Goal: Download file/media

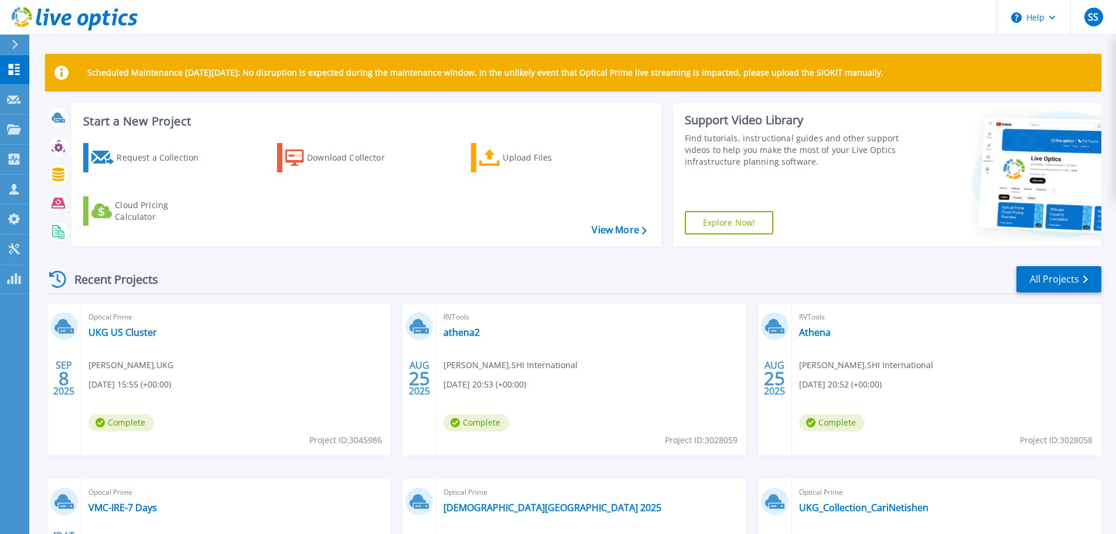
click at [153, 325] on div "Optical Prime UKG US Cluster [PERSON_NAME] , [GEOGRAPHIC_DATA] [DATE] 15:55 (+0…" at bounding box center [235, 379] width 309 height 152
click at [135, 329] on link "UKG US Cluster" at bounding box center [122, 332] width 69 height 12
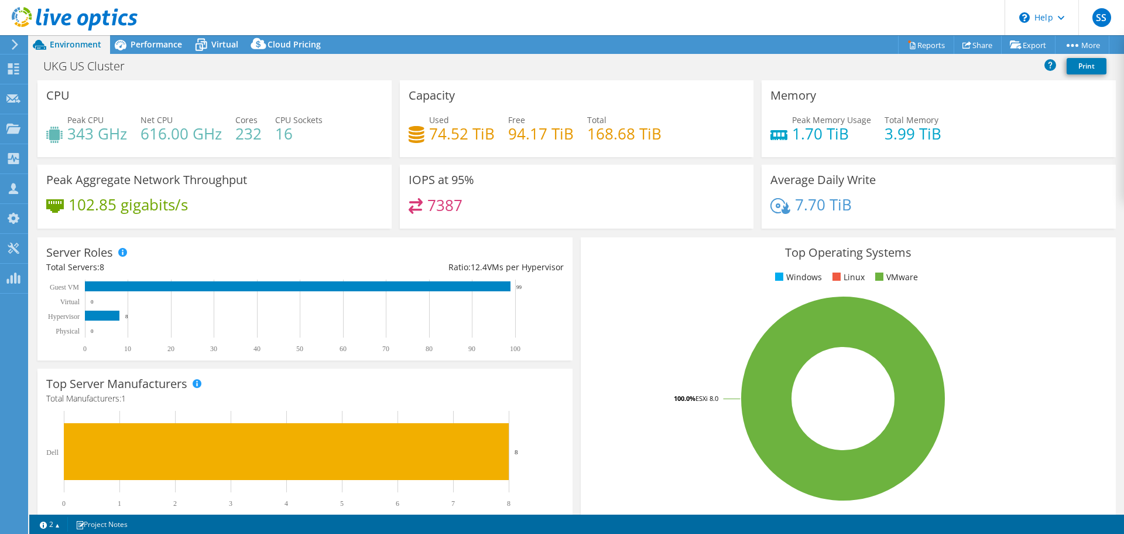
select select "USD"
click at [136, 52] on div "Performance" at bounding box center [150, 44] width 81 height 19
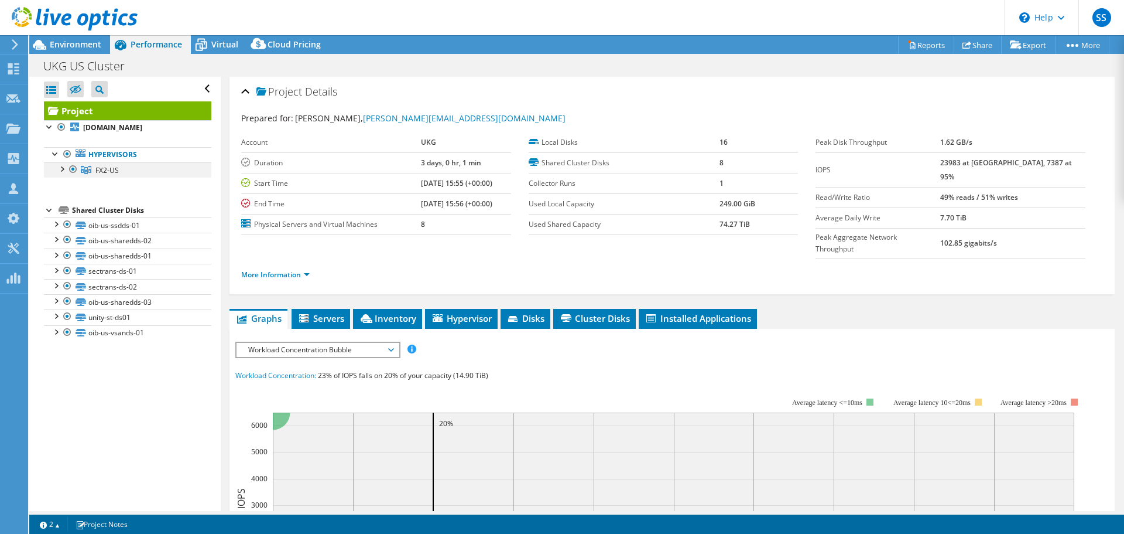
click at [66, 167] on div at bounding box center [62, 168] width 12 height 12
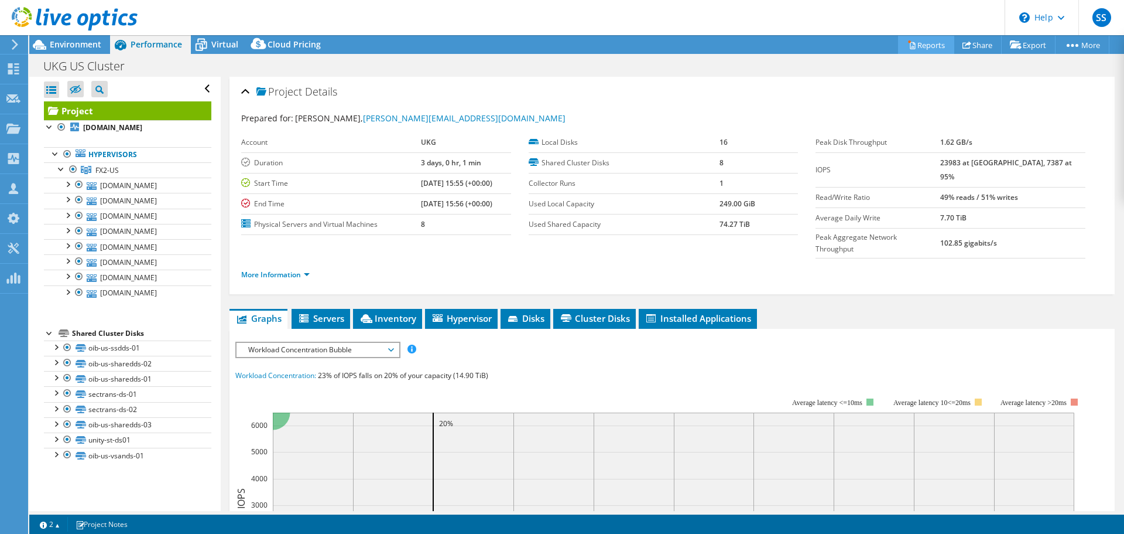
click at [926, 48] on link "Reports" at bounding box center [926, 45] width 56 height 18
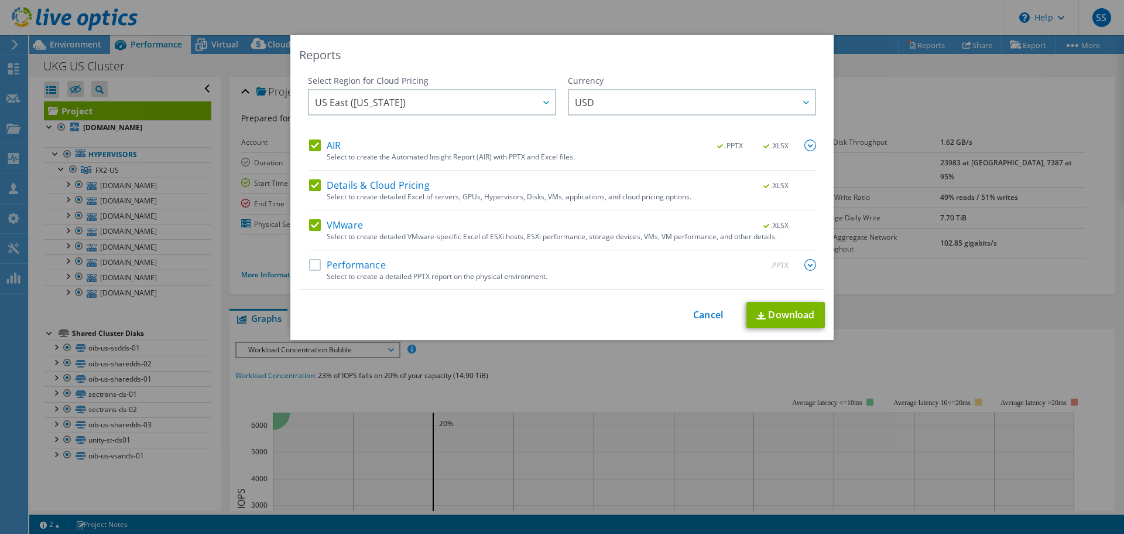
click at [310, 260] on label "Performance" at bounding box center [347, 265] width 77 height 12
click at [0, 0] on input "Performance" at bounding box center [0, 0] width 0 height 0
click at [769, 306] on link "Download" at bounding box center [786, 315] width 78 height 26
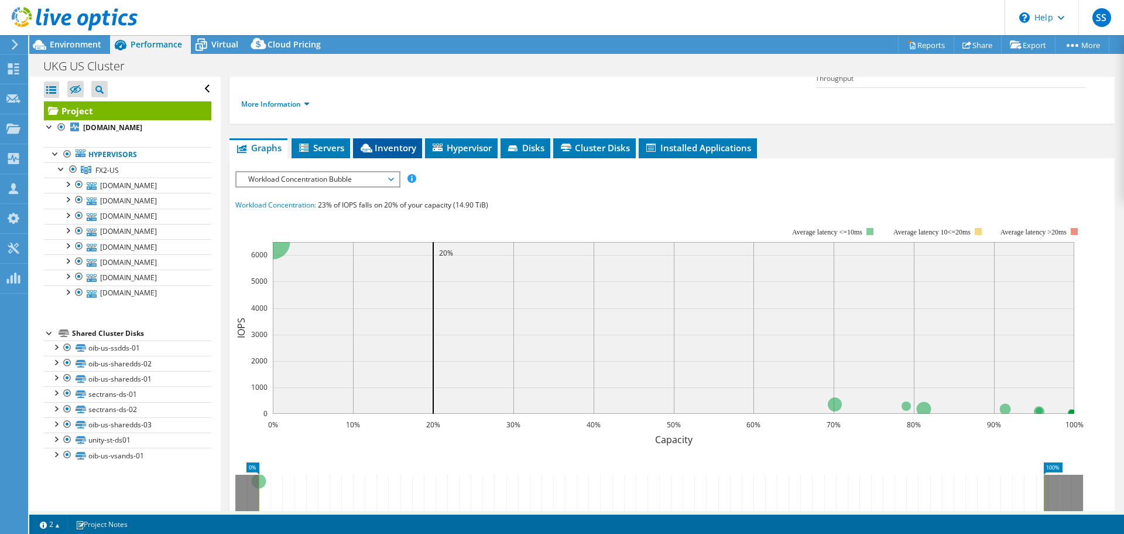
scroll to position [171, 0]
click at [293, 172] on span "Workload Concentration Bubble" at bounding box center [317, 179] width 151 height 14
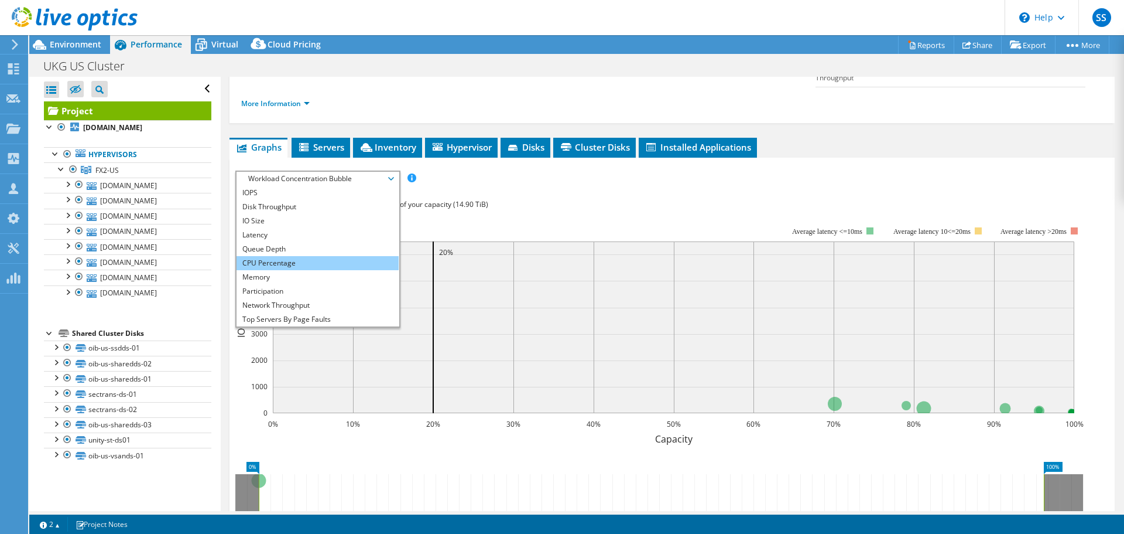
click at [279, 256] on li "CPU Percentage" at bounding box center [318, 263] width 162 height 14
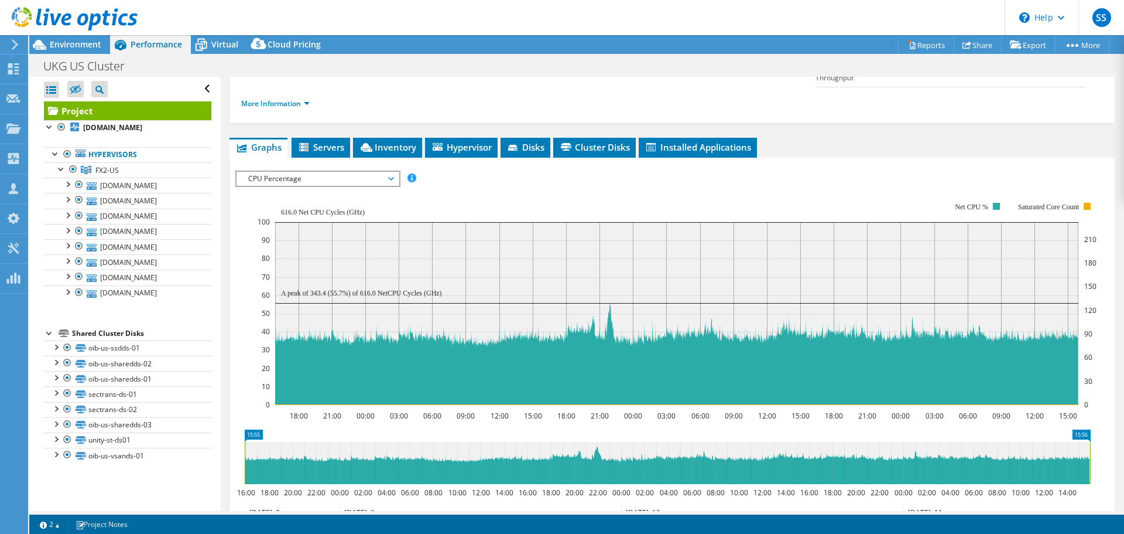
click at [373, 172] on span "CPU Percentage" at bounding box center [317, 179] width 151 height 14
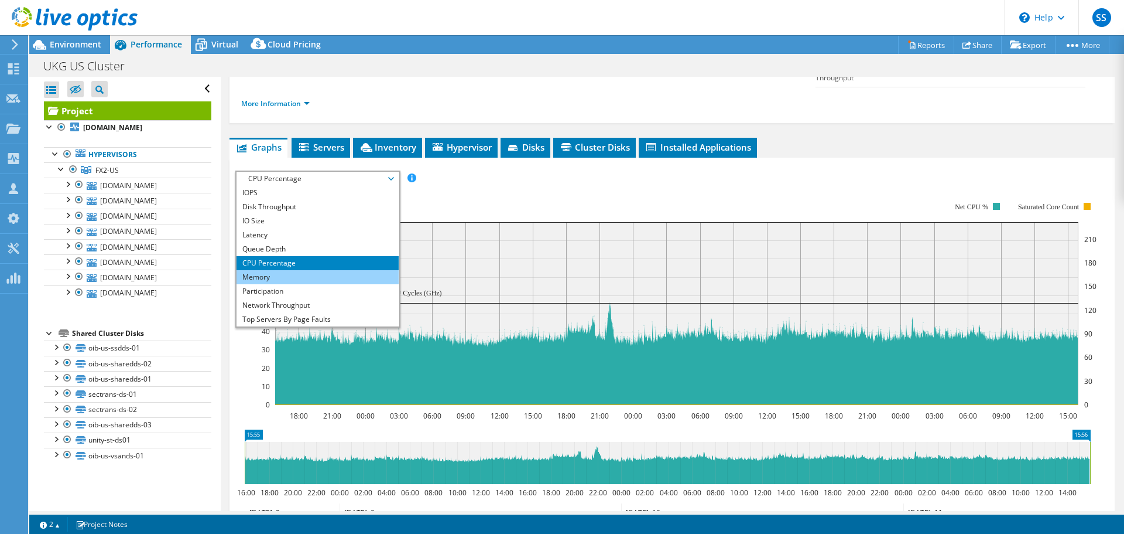
click at [309, 270] on li "Memory" at bounding box center [318, 277] width 162 height 14
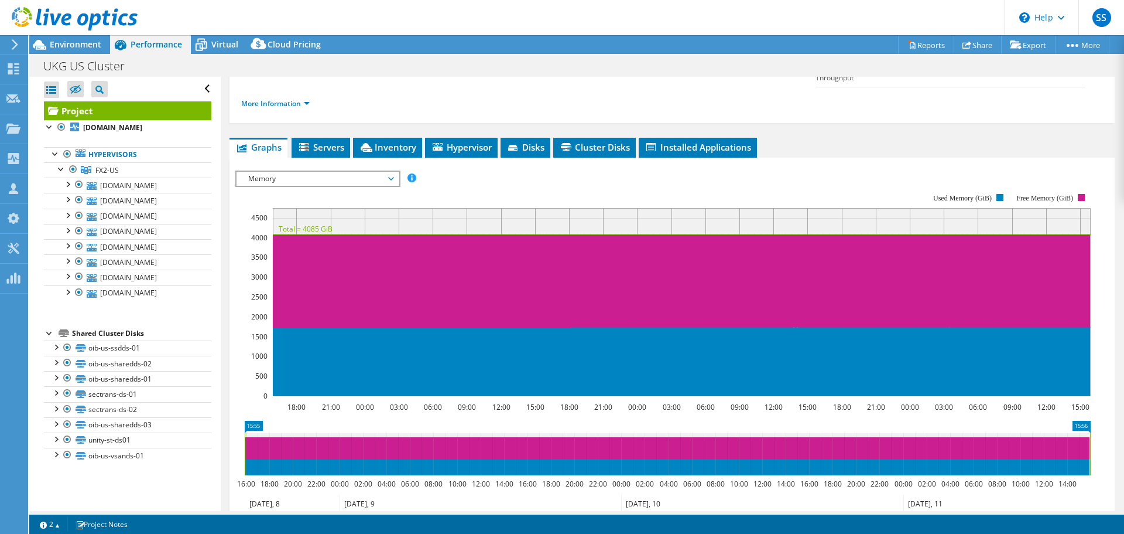
click at [315, 172] on span "Memory" at bounding box center [317, 179] width 151 height 14
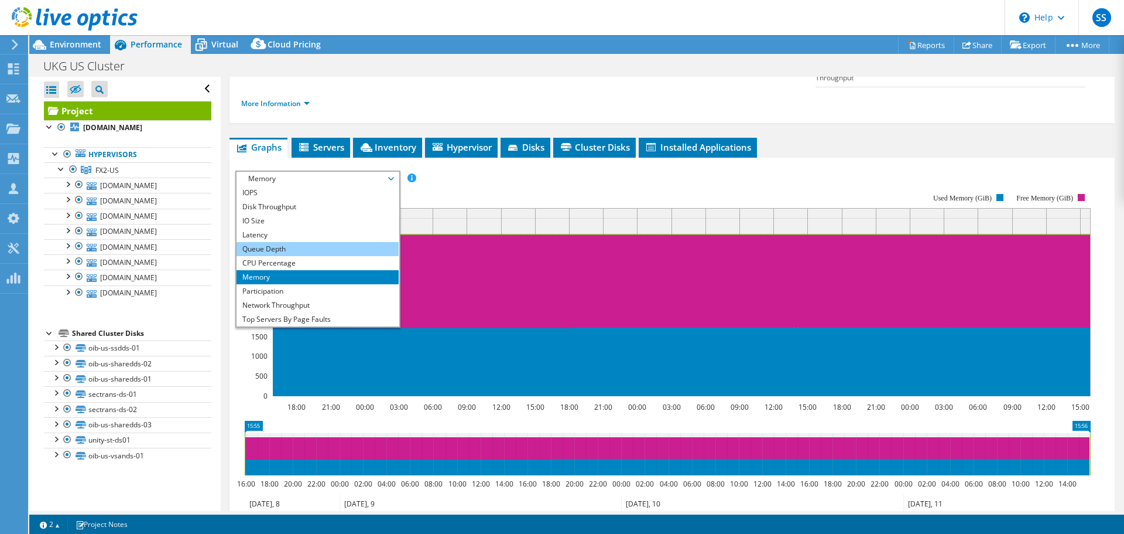
click at [302, 242] on li "Queue Depth" at bounding box center [318, 249] width 162 height 14
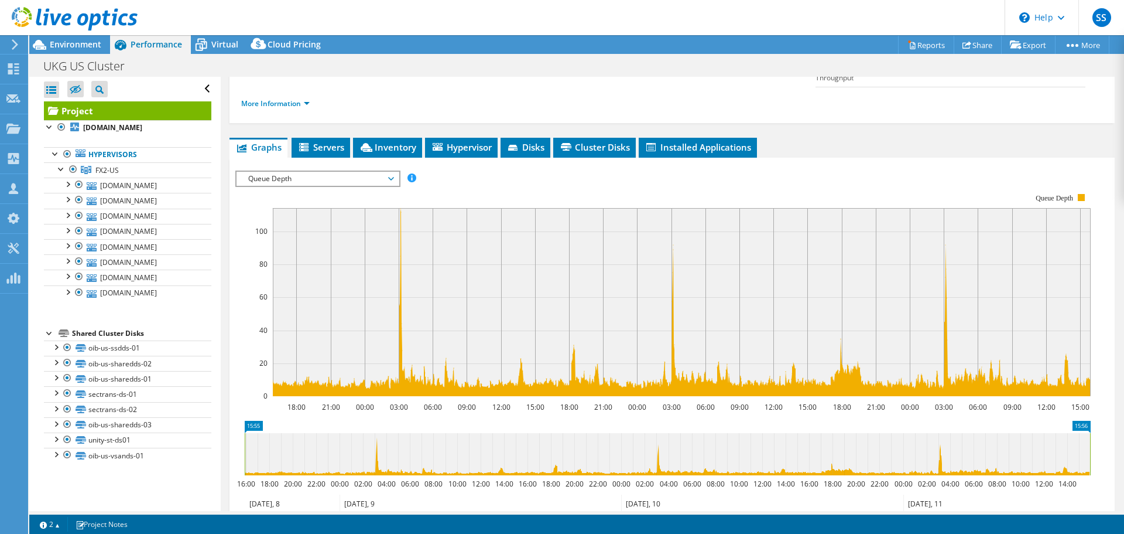
click at [326, 172] on span "Queue Depth" at bounding box center [317, 179] width 151 height 14
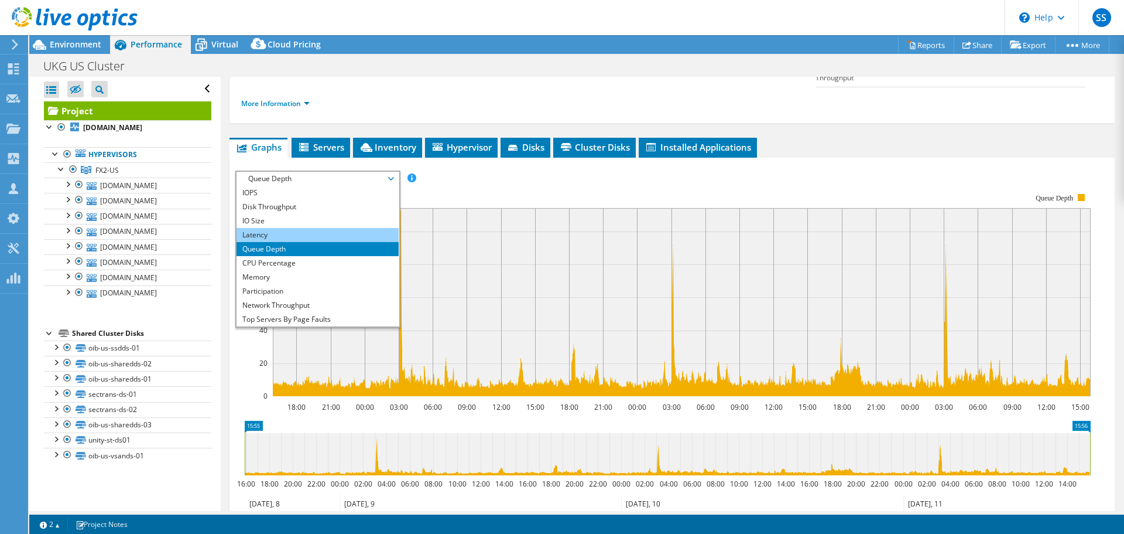
click at [296, 228] on li "Latency" at bounding box center [318, 235] width 162 height 14
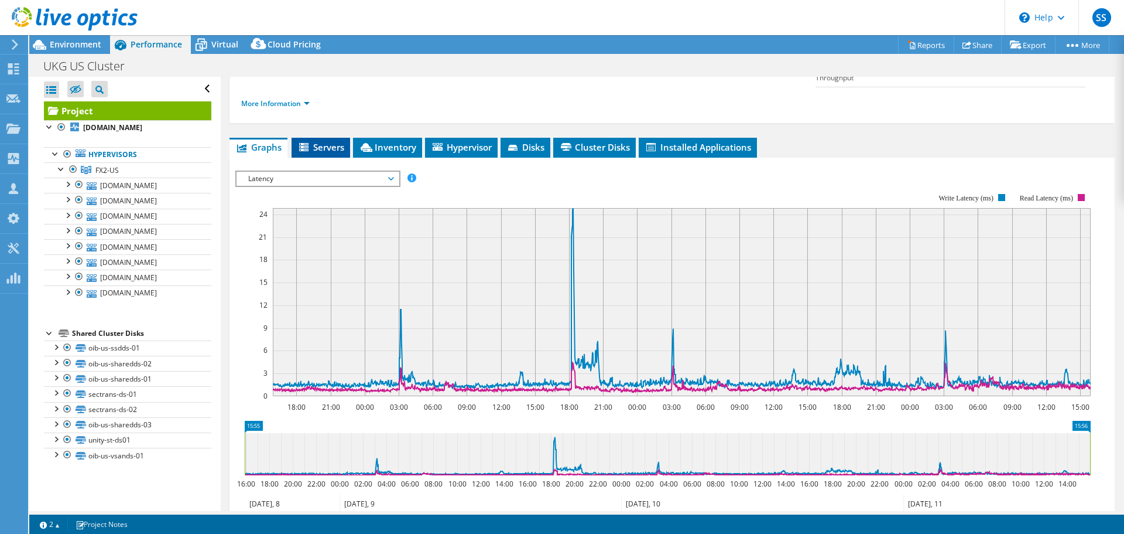
click at [324, 141] on span "Servers" at bounding box center [321, 147] width 47 height 12
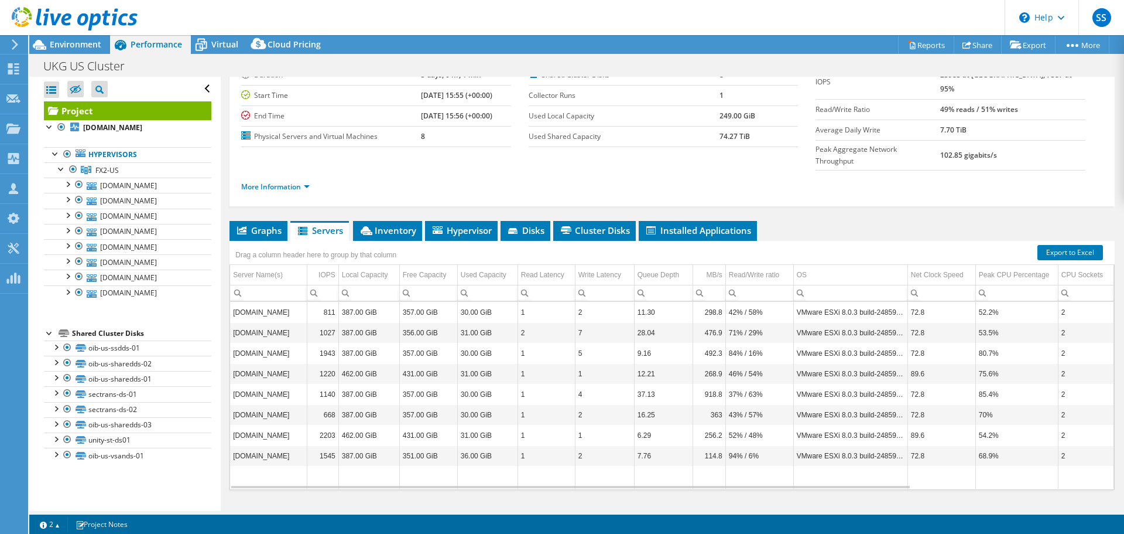
scroll to position [0, 0]
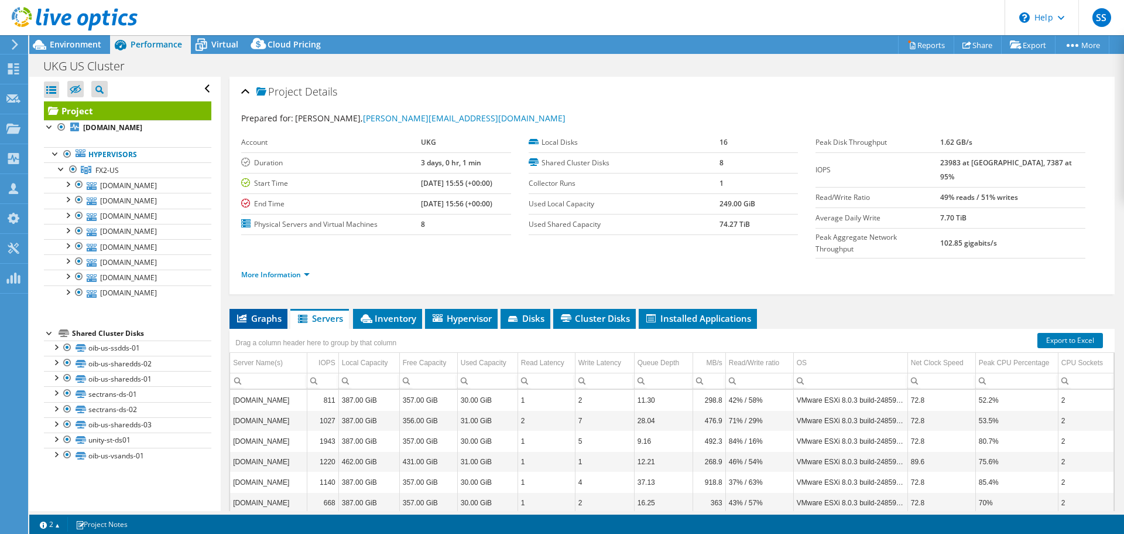
click at [262, 312] on span "Graphs" at bounding box center [258, 318] width 46 height 12
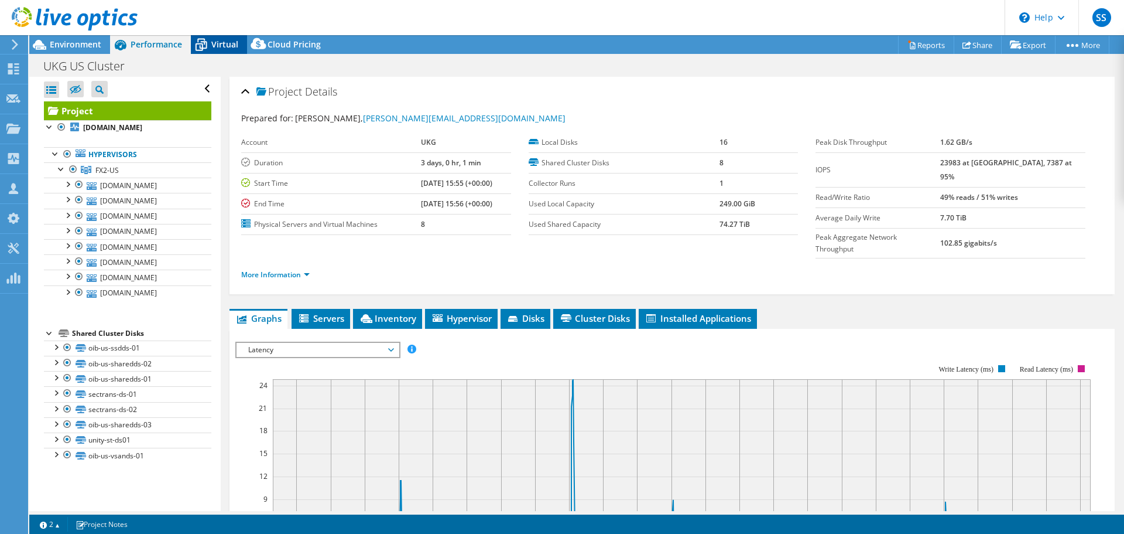
click at [208, 45] on icon at bounding box center [201, 45] width 20 height 20
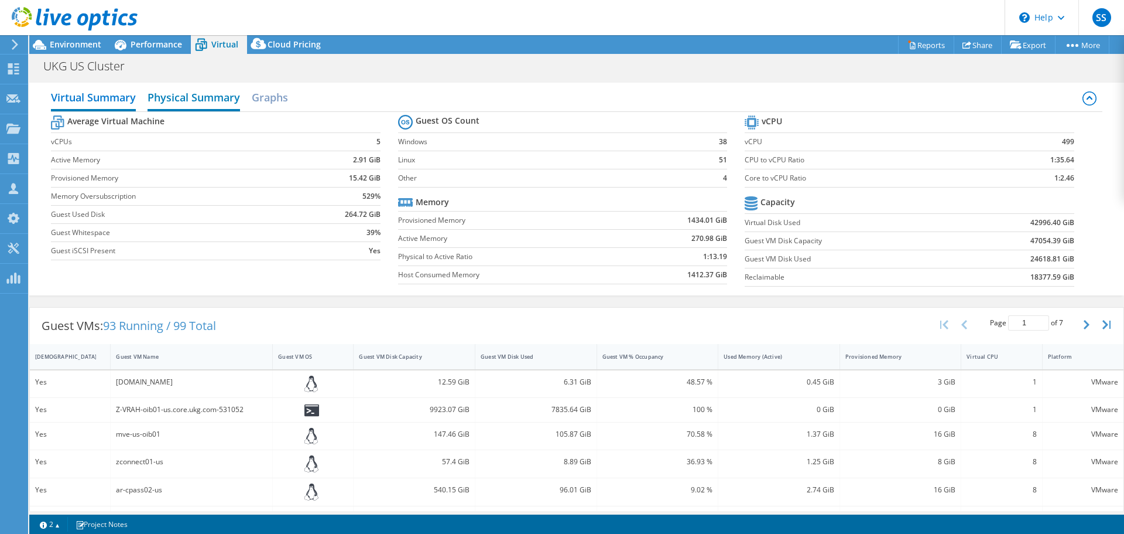
click at [197, 95] on h2 "Physical Summary" at bounding box center [194, 99] width 93 height 26
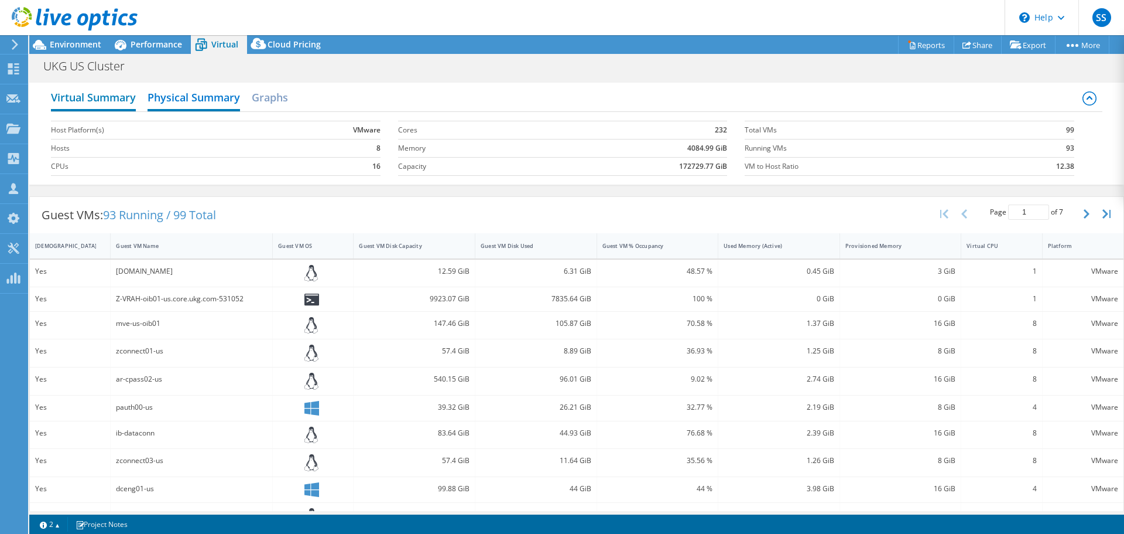
click at [101, 99] on h2 "Virtual Summary" at bounding box center [93, 99] width 85 height 26
